Goal: Go to known website

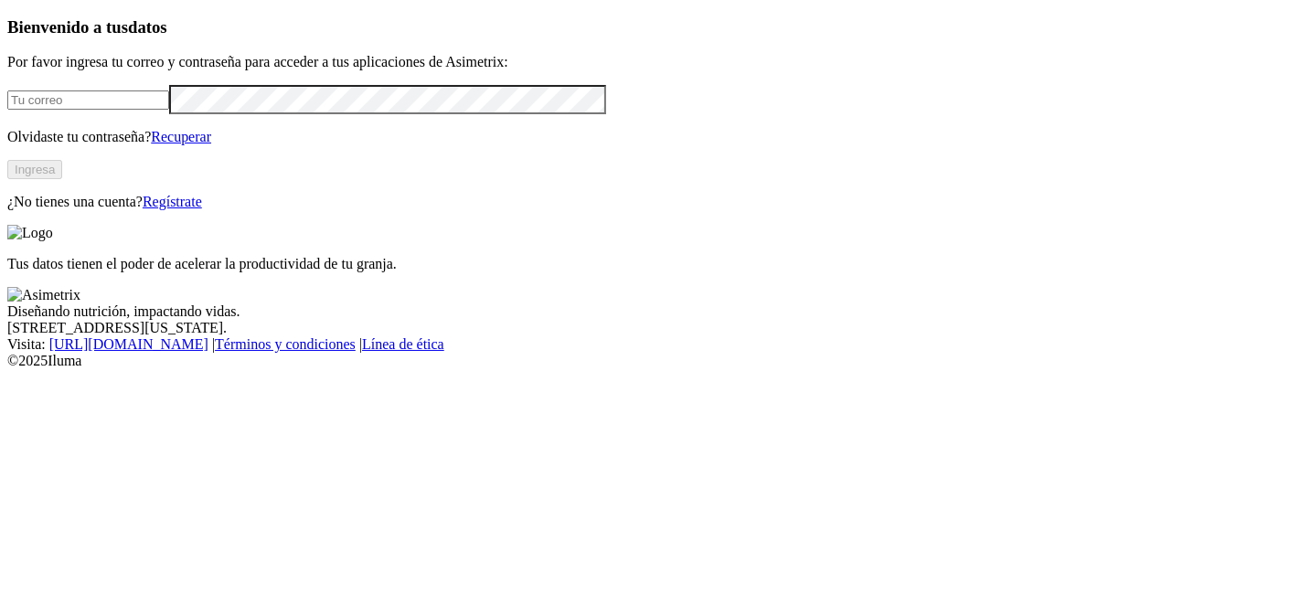
type input "[PERSON_NAME][EMAIL_ADDRESS][PERSON_NAME][DOMAIN_NAME]"
click at [62, 179] on button "Ingresa" at bounding box center [34, 169] width 55 height 19
